Goal: Check status: Check status

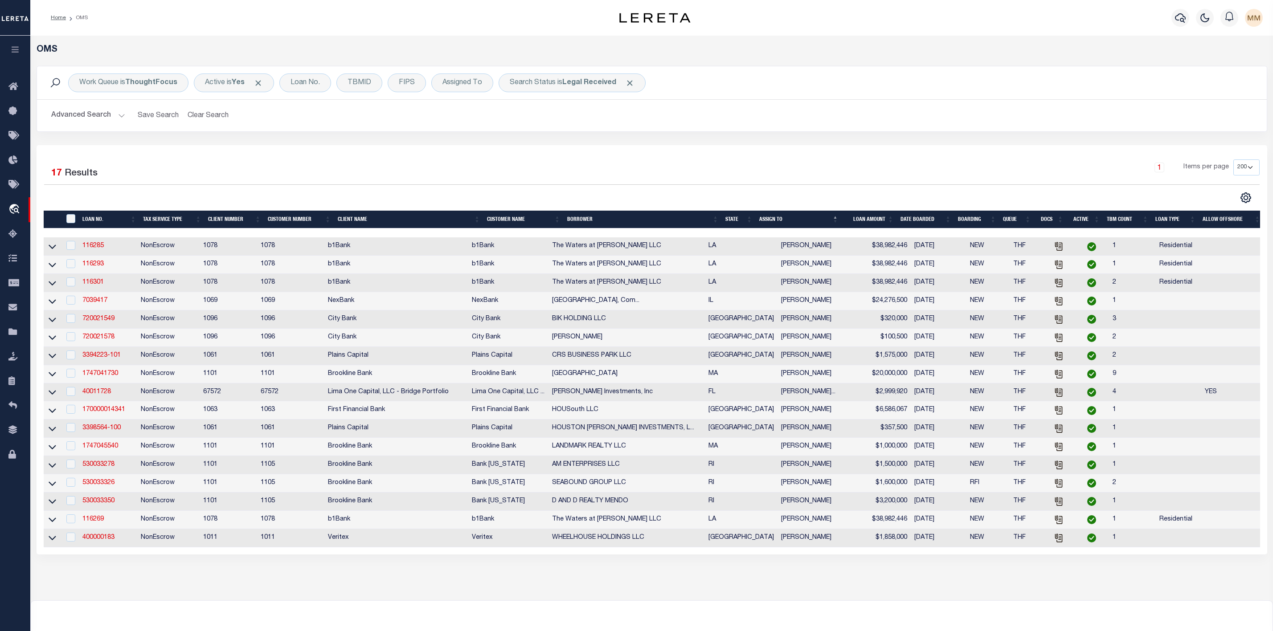
select select "200"
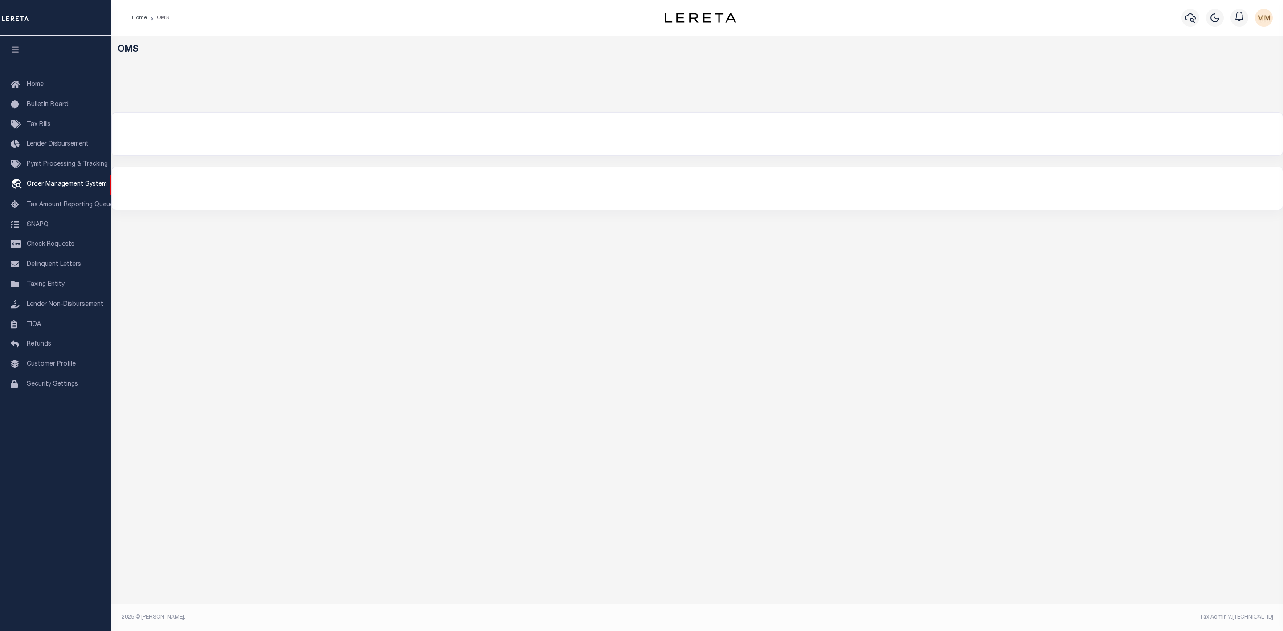
select select "200"
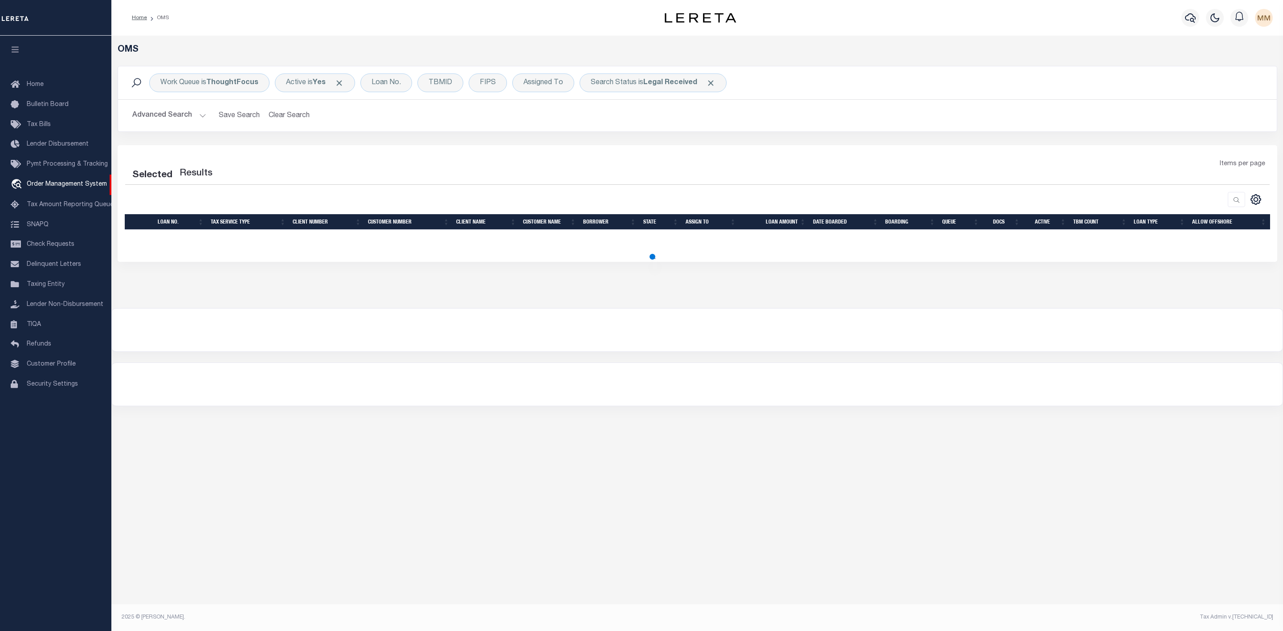
select select "200"
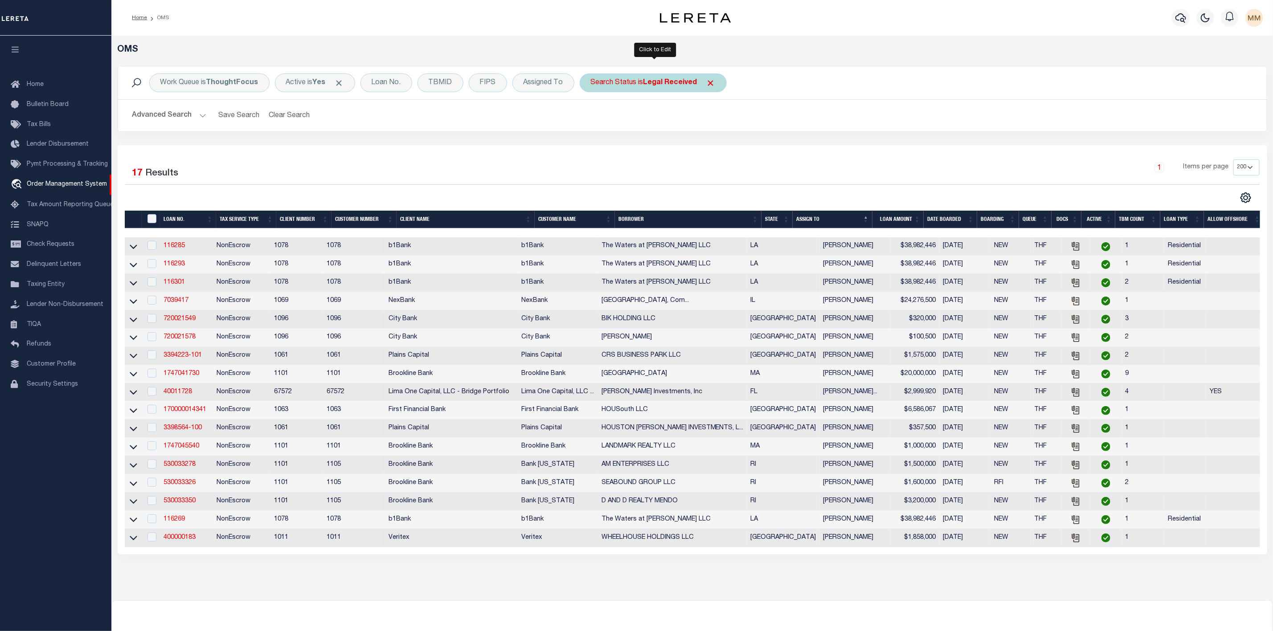
click at [655, 81] on b "Legal Received" at bounding box center [670, 82] width 54 height 7
click at [638, 127] on select "Automated Search Bad Parcel Complete Duplicate Parcel High Dollar Reporting In …" at bounding box center [656, 126] width 131 height 17
select select "IP"
click at [593, 119] on select "Automated Search Bad Parcel Complete Duplicate Parcel High Dollar Reporting In …" at bounding box center [656, 126] width 131 height 17
click at [711, 142] on input "Apply" at bounding box center [709, 146] width 26 height 15
